Goal: Transaction & Acquisition: Subscribe to service/newsletter

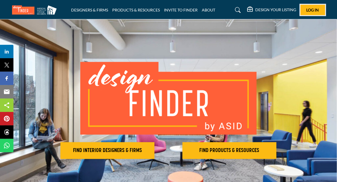
click at [319, 9] on button "Log In" at bounding box center [312, 10] width 25 height 10
click at [275, 12] on h5 "DESIGN YOUR LISTING" at bounding box center [275, 9] width 41 height 5
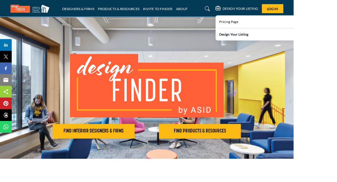
click at [286, 40] on div "Design Your Listing" at bounding box center [316, 40] width 131 height 8
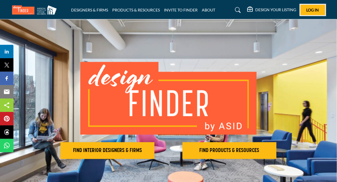
click at [318, 9] on span "Log In" at bounding box center [312, 10] width 13 height 5
click at [318, 10] on span "Log In" at bounding box center [312, 10] width 13 height 5
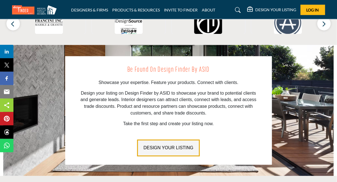
click at [180, 148] on span "DESIGN YOUR LISTING" at bounding box center [168, 147] width 50 height 5
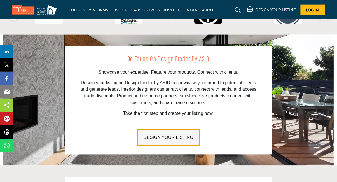
scroll to position [634, 0]
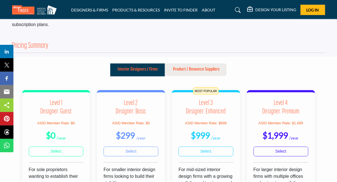
scroll to position [128, 0]
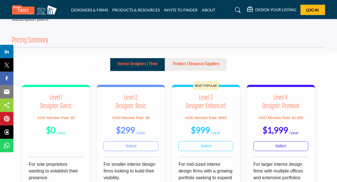
click at [67, 141] on link "Select" at bounding box center [56, 146] width 55 height 10
